Goal: Information Seeking & Learning: Learn about a topic

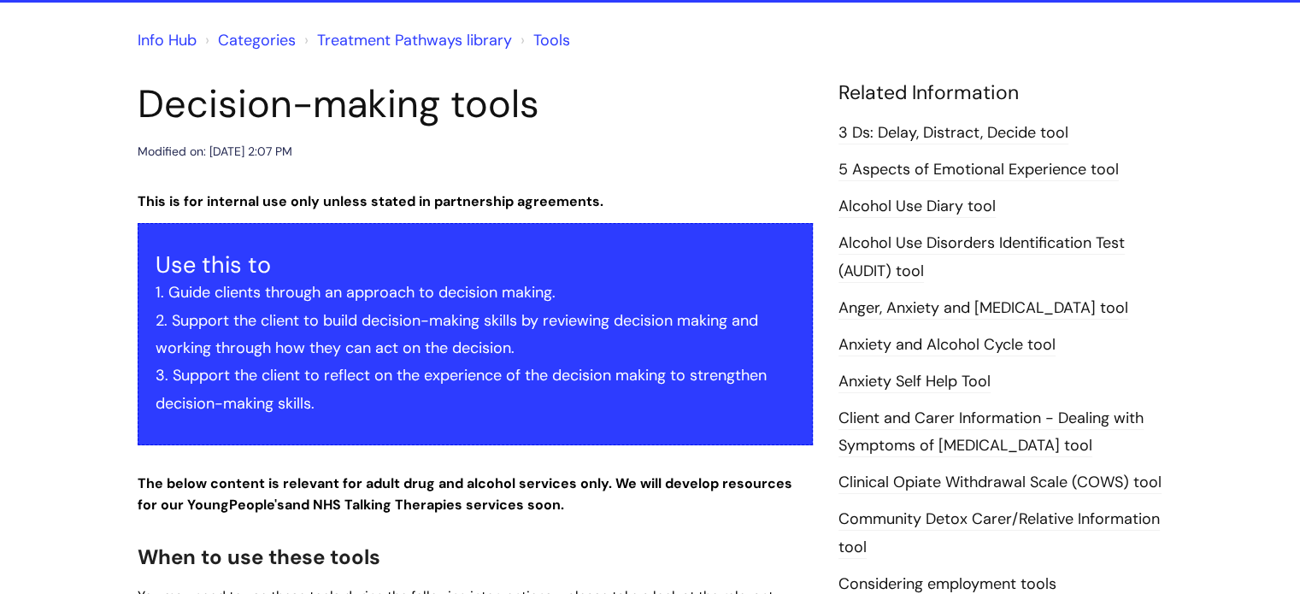
scroll to position [44, 0]
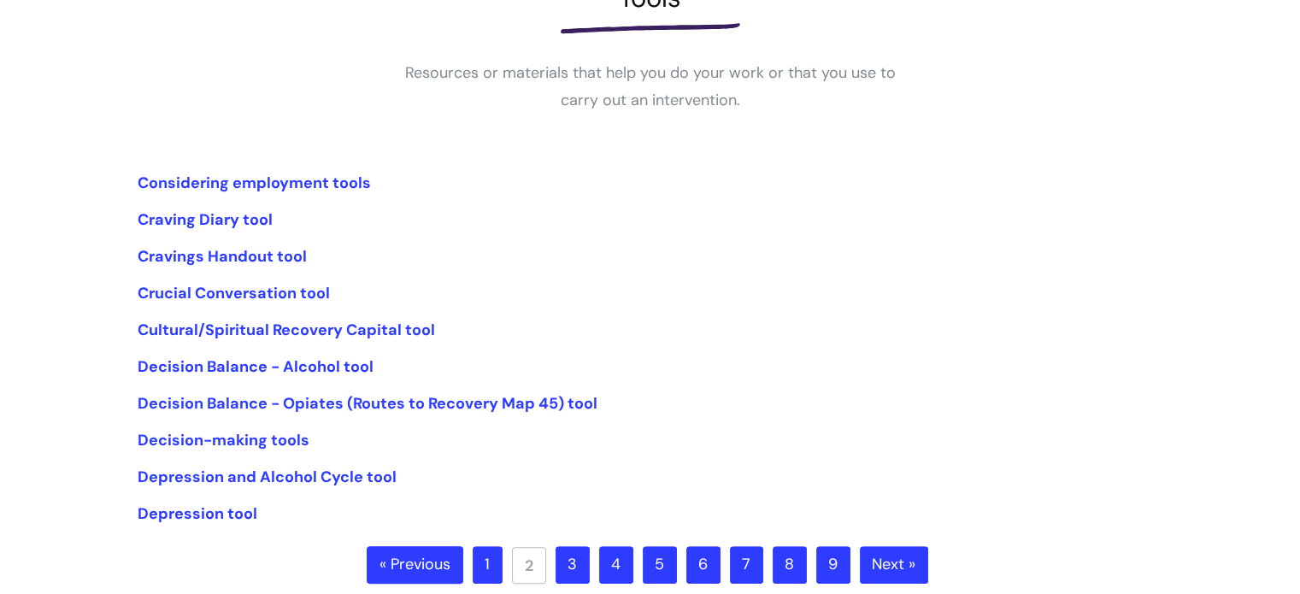
scroll to position [267, 0]
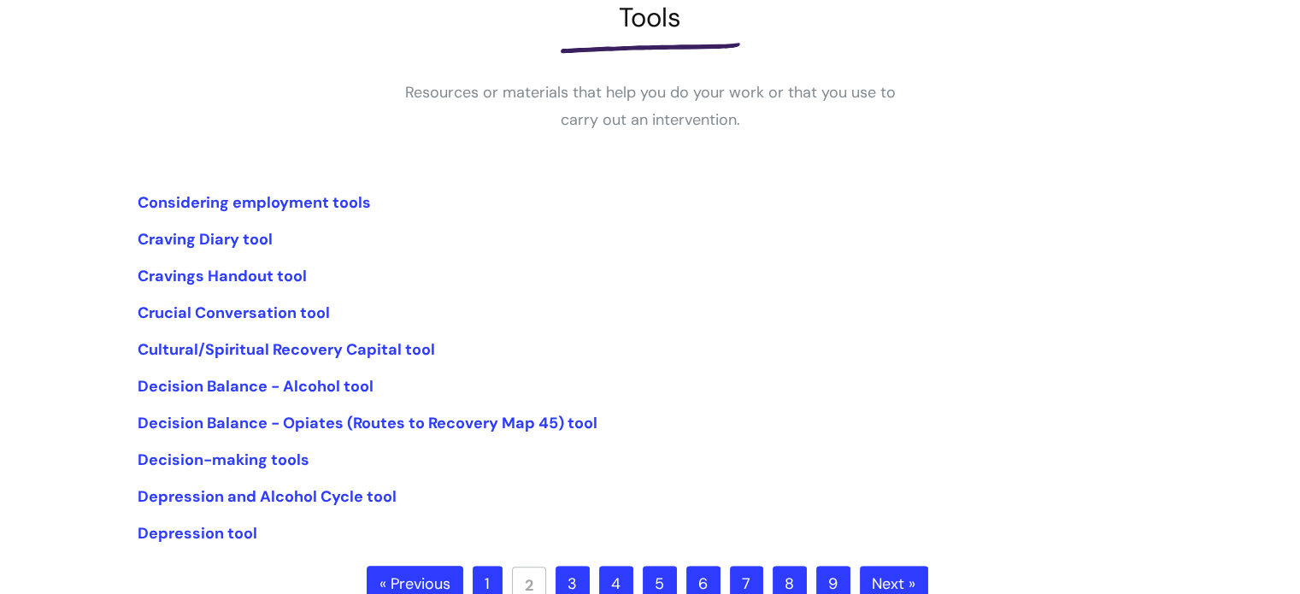
click at [483, 582] on link "1" at bounding box center [488, 585] width 30 height 38
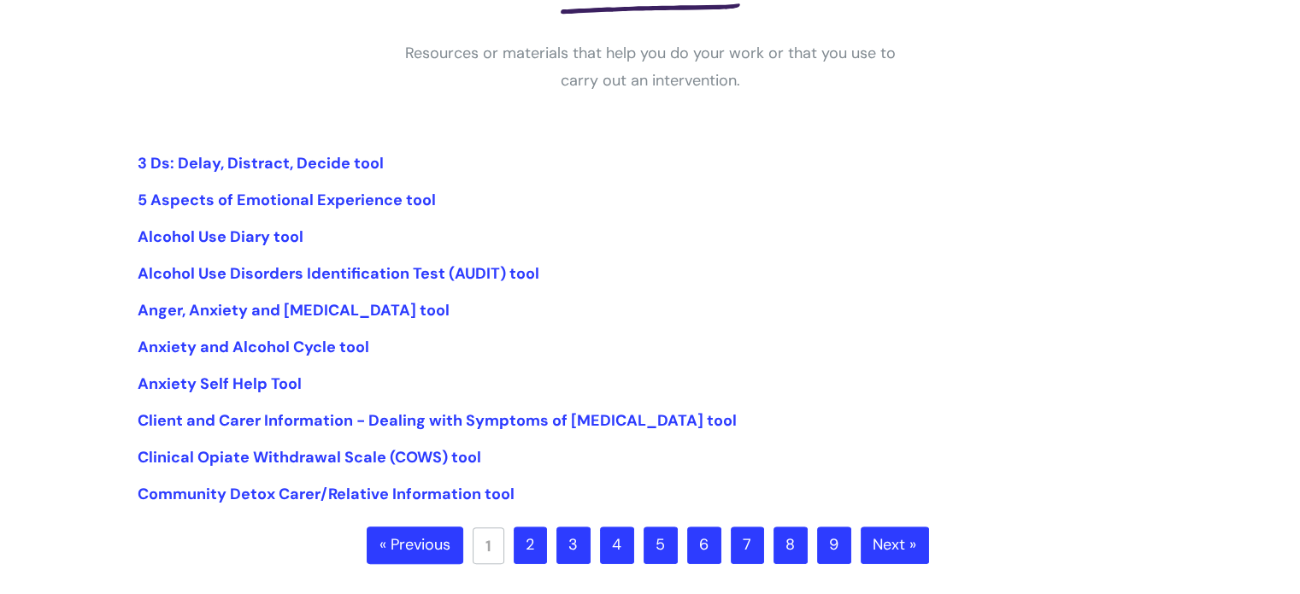
scroll to position [308, 0]
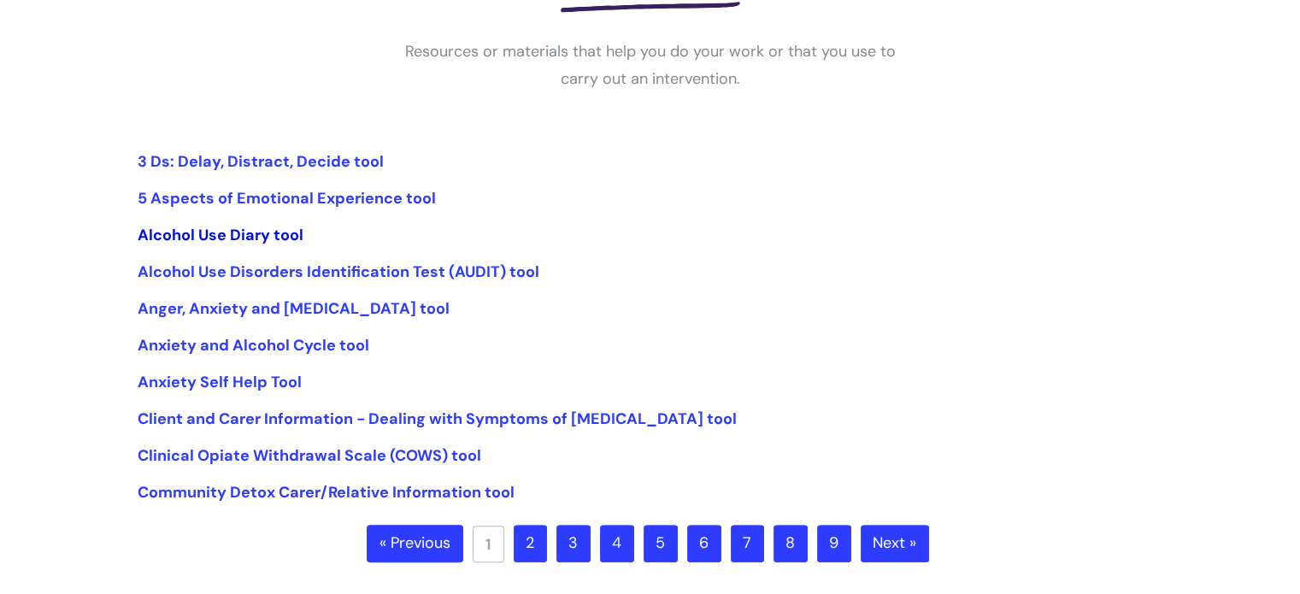
click at [261, 241] on link "Alcohol Use Diary tool" at bounding box center [221, 235] width 166 height 21
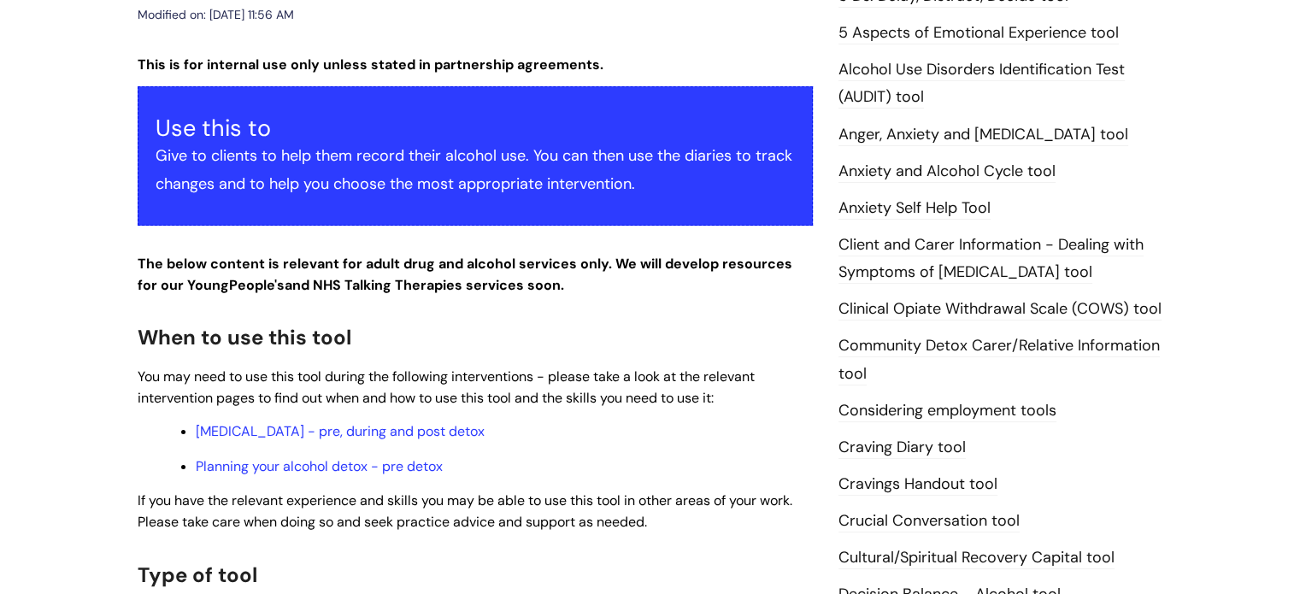
scroll to position [197, 0]
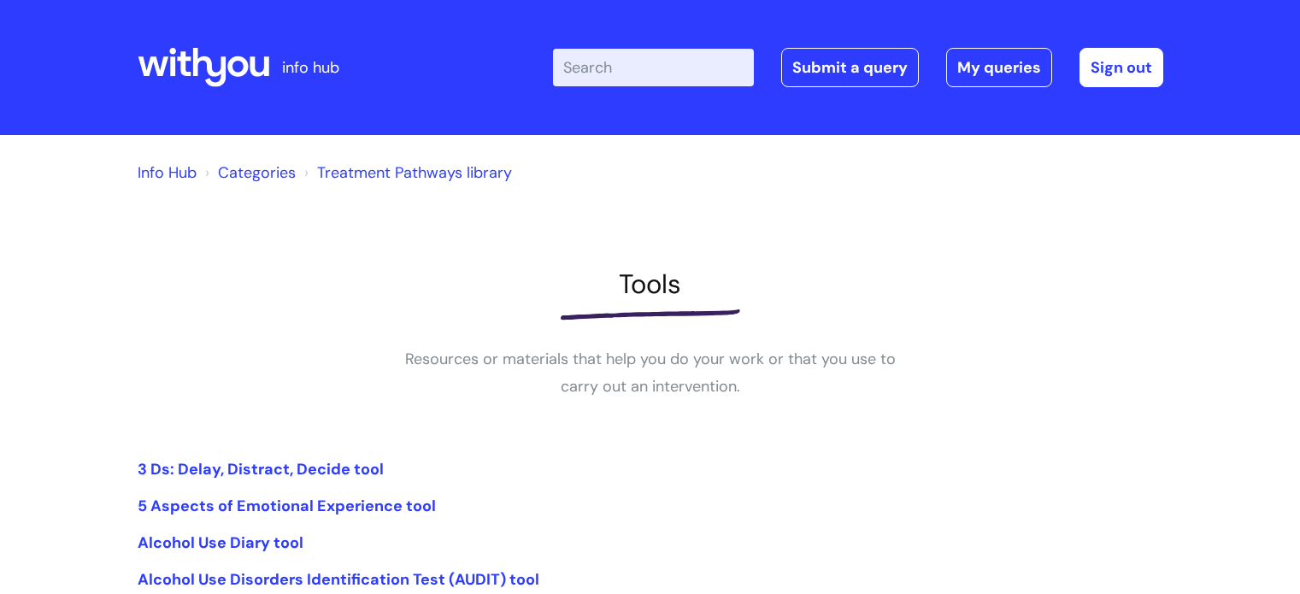
scroll to position [308, 0]
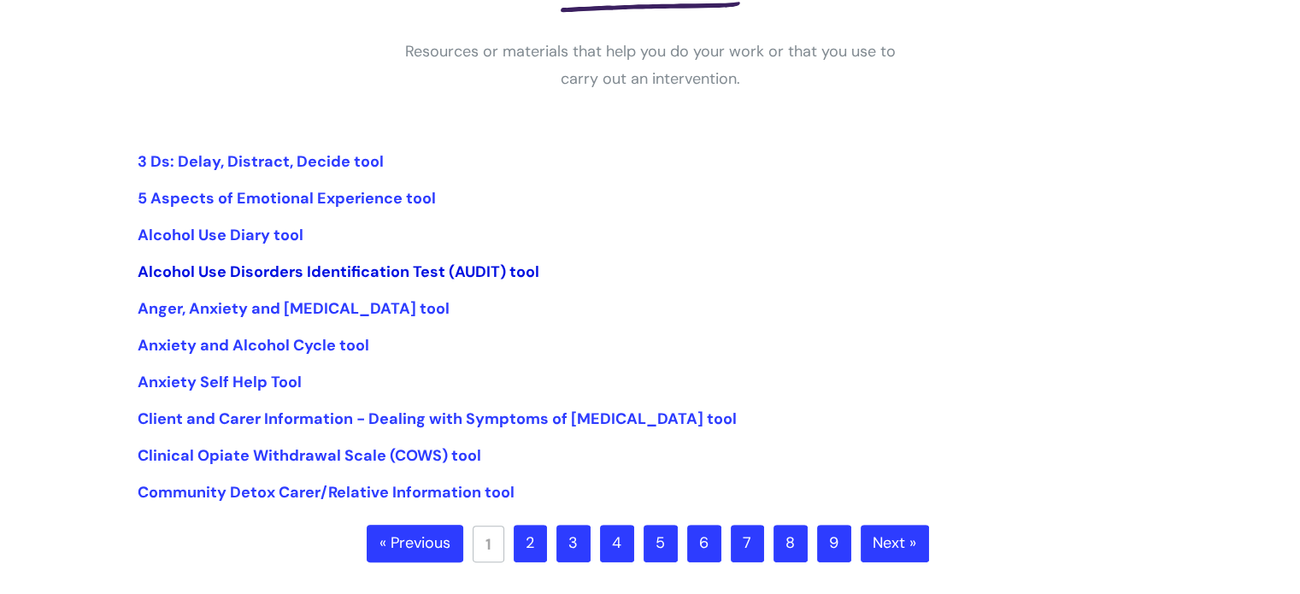
click at [323, 275] on link "Alcohol Use Disorders Identification Test (AUDIT) tool" at bounding box center [339, 272] width 402 height 21
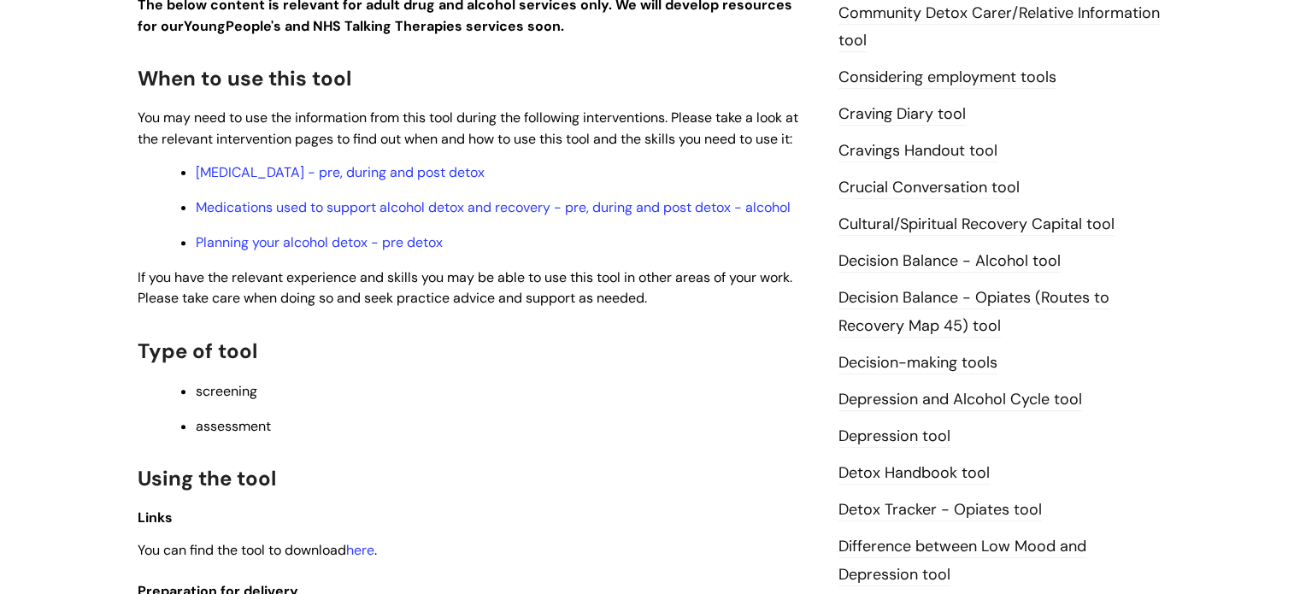
scroll to position [573, 0]
click at [526, 368] on h2 "Type of tool" at bounding box center [475, 350] width 675 height 37
click at [655, 316] on div "This is for internal use only unless stated in partnership agreements. Use this…" at bounding box center [475, 263] width 675 height 934
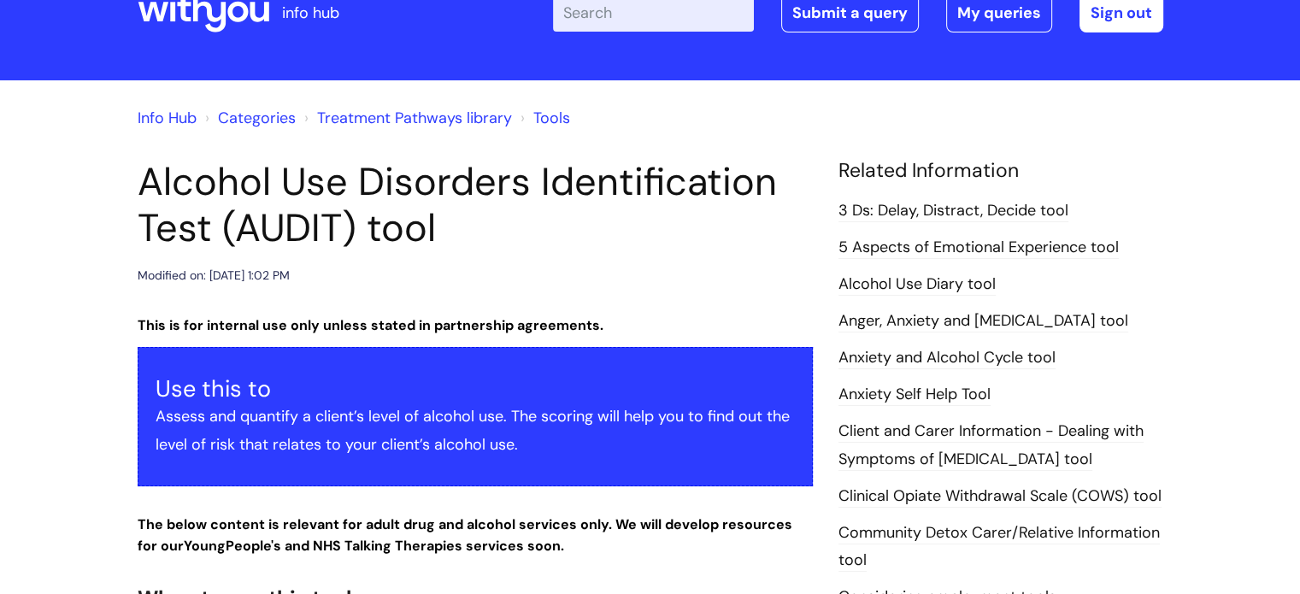
scroll to position [0, 0]
